Goal: Navigation & Orientation: Find specific page/section

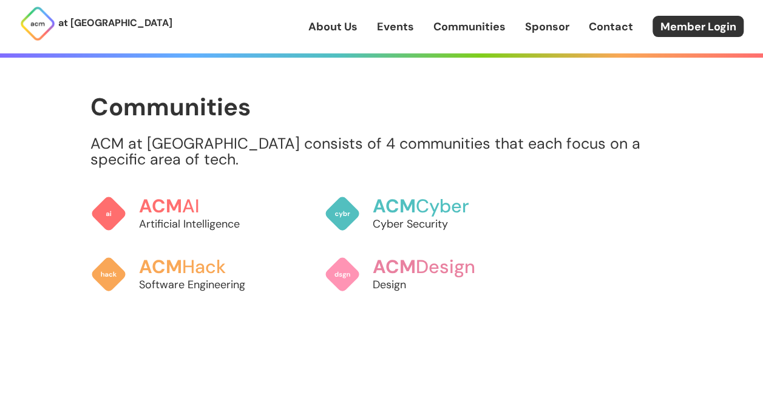
scroll to position [915, 0]
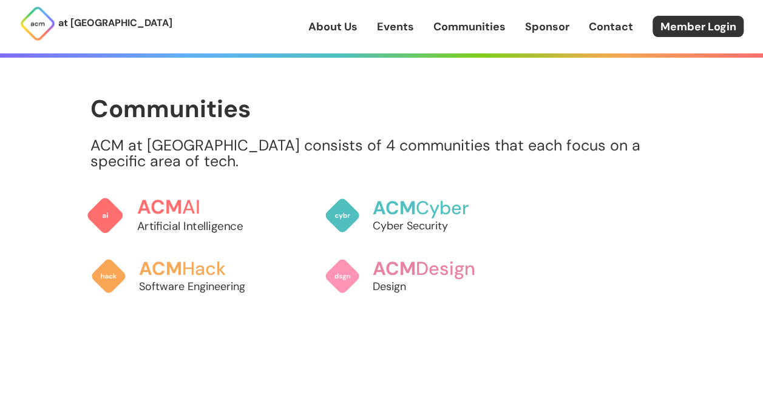
click at [198, 216] on h3 "ACM AI" at bounding box center [204, 207] width 134 height 21
click at [191, 276] on h3 "ACM Hack" at bounding box center [204, 267] width 134 height 21
click at [364, 215] on link "ACM Cyber Cyber Security" at bounding box center [411, 216] width 185 height 64
click at [193, 215] on h3 "ACM AI" at bounding box center [204, 207] width 134 height 21
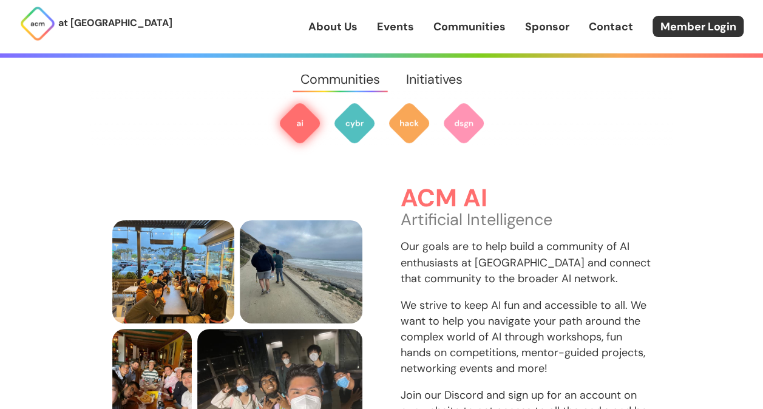
scroll to position [362, 0]
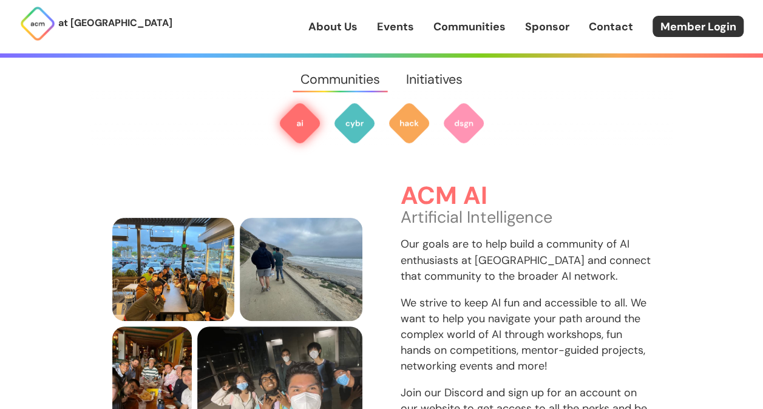
click at [300, 133] on img at bounding box center [300, 123] width 44 height 44
click at [295, 112] on img at bounding box center [300, 123] width 44 height 44
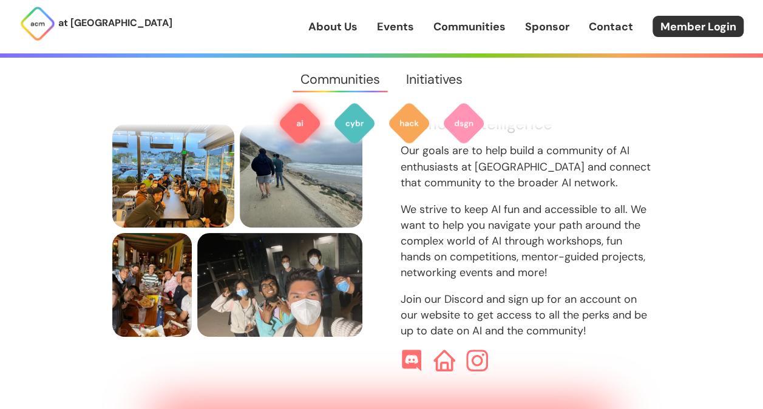
scroll to position [446, 0]
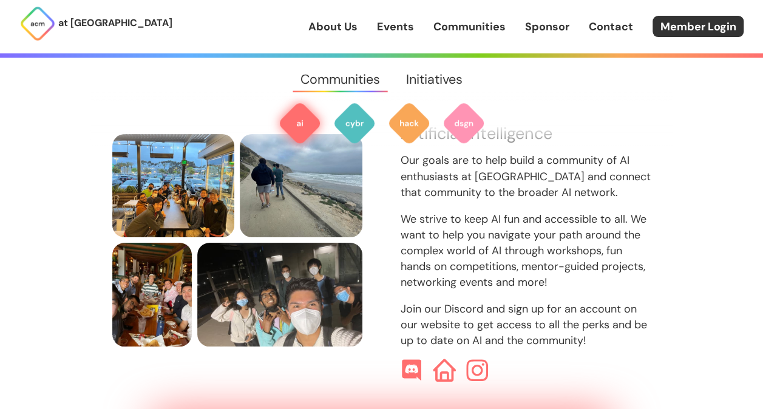
click at [448, 360] on img at bounding box center [444, 371] width 23 height 23
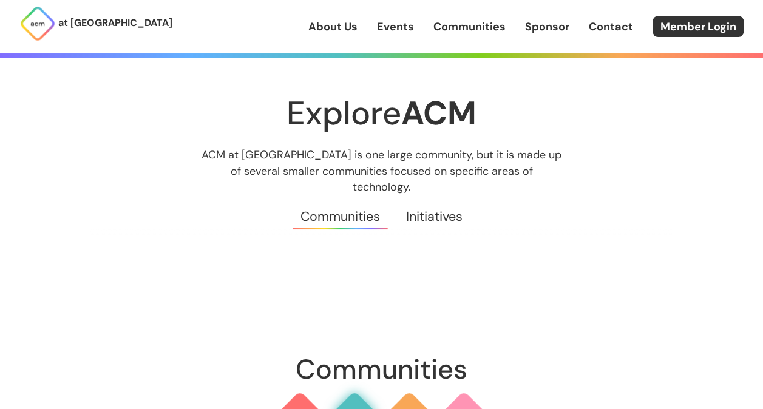
click at [353, 392] on img at bounding box center [355, 414] width 44 height 44
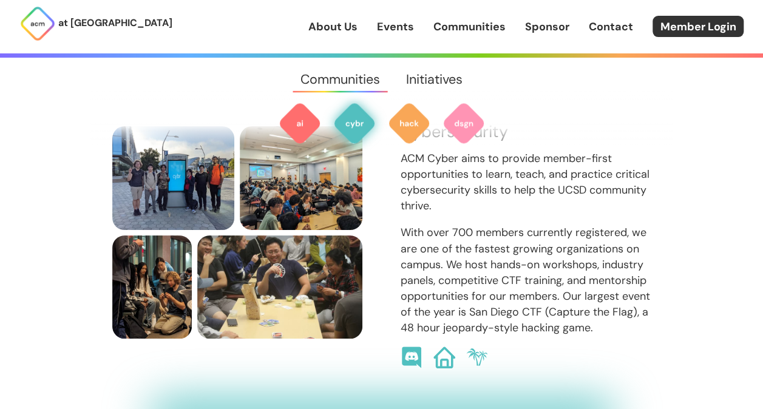
scroll to position [871, 0]
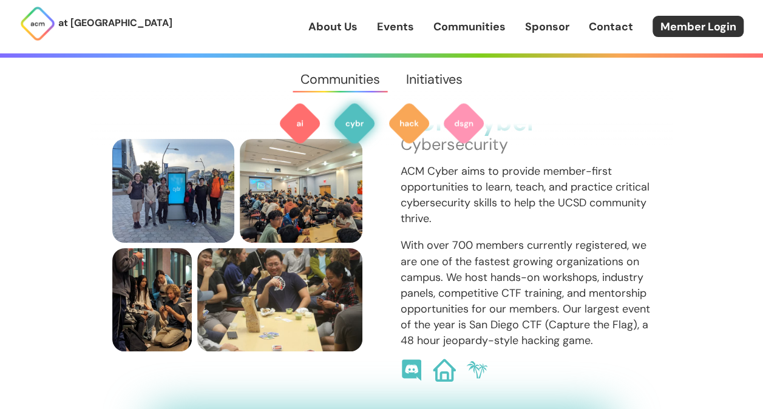
click at [442, 361] on img at bounding box center [444, 370] width 23 height 23
click at [358, 128] on img at bounding box center [355, 123] width 44 height 44
click at [410, 129] on img at bounding box center [409, 123] width 44 height 44
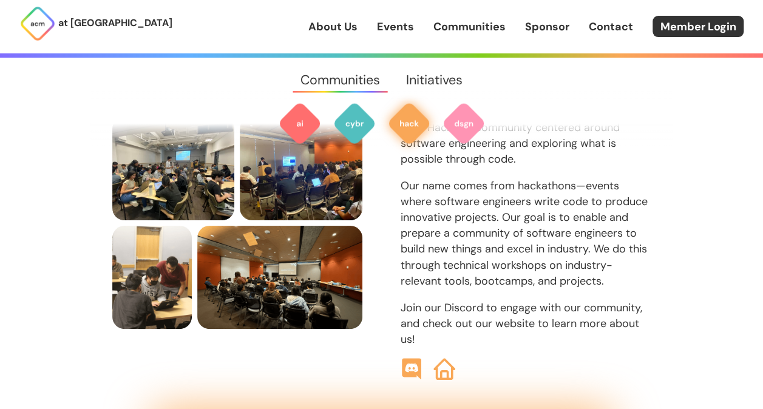
scroll to position [1338, 0]
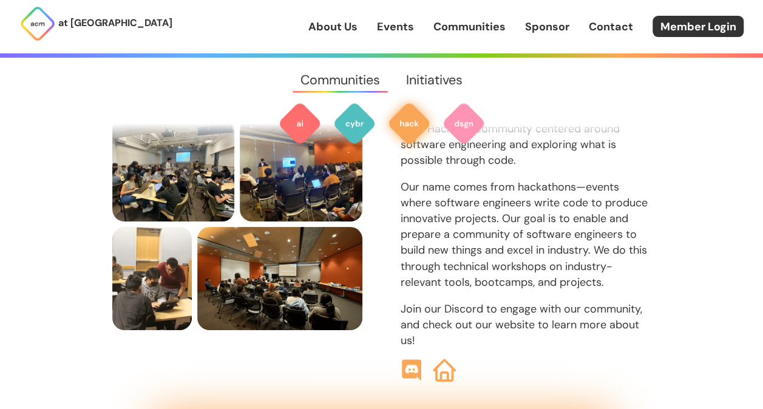
click at [441, 363] on img at bounding box center [444, 370] width 23 height 23
